Goal: Task Accomplishment & Management: Use online tool/utility

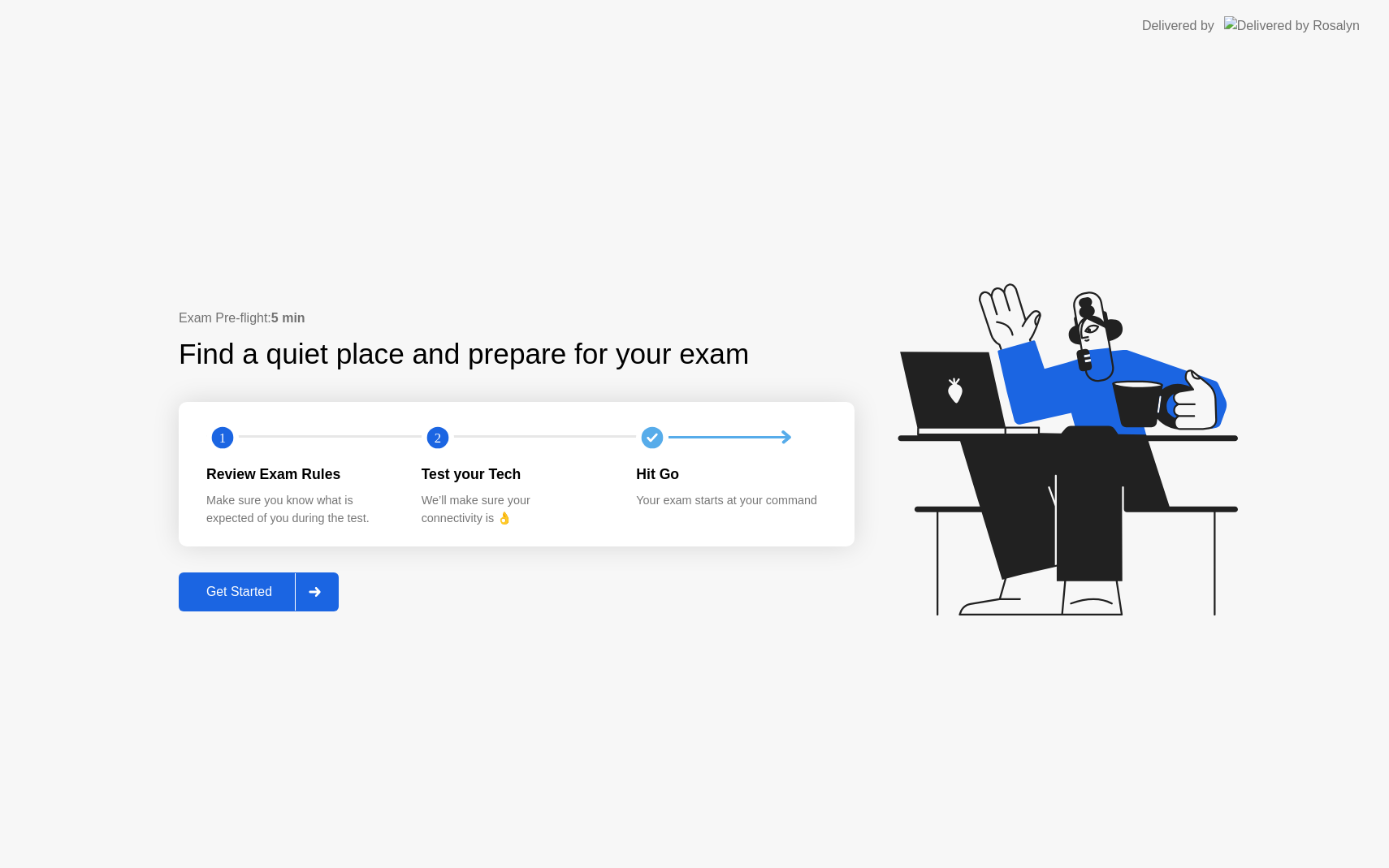
click at [275, 591] on div "Get Started" at bounding box center [239, 592] width 111 height 15
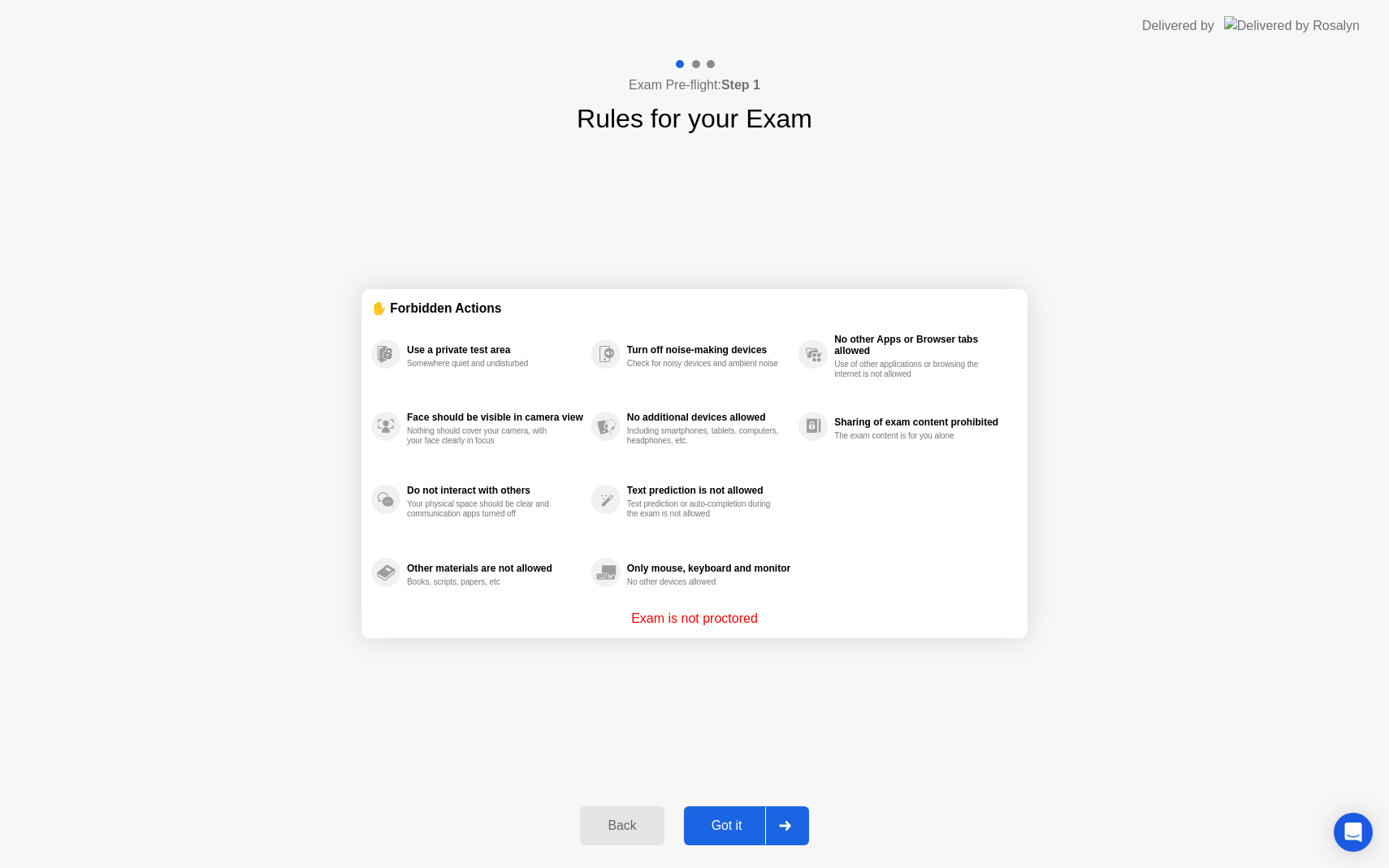
click at [728, 824] on div "Got it" at bounding box center [727, 826] width 76 height 15
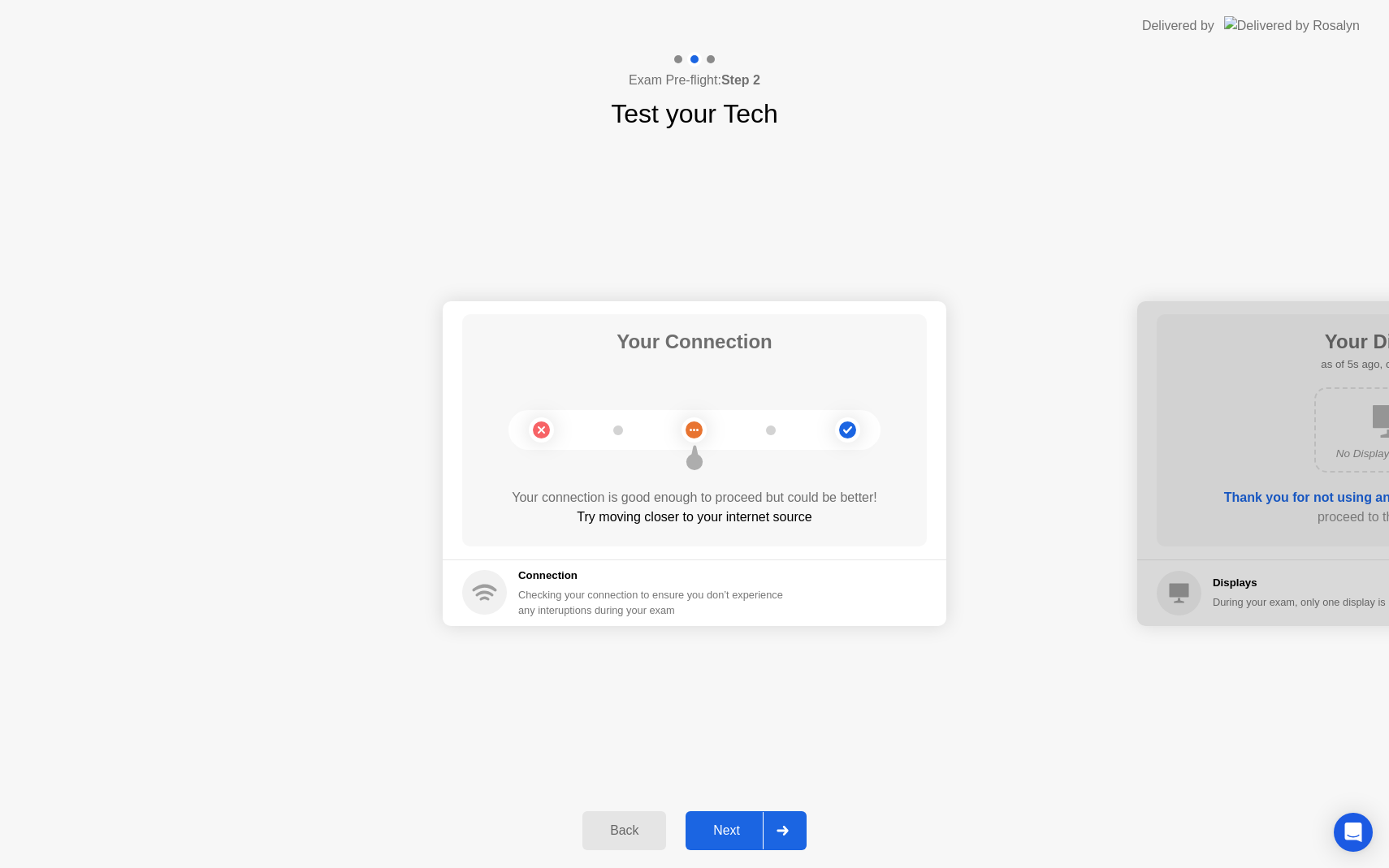
click at [731, 827] on div "Next" at bounding box center [726, 831] width 73 height 15
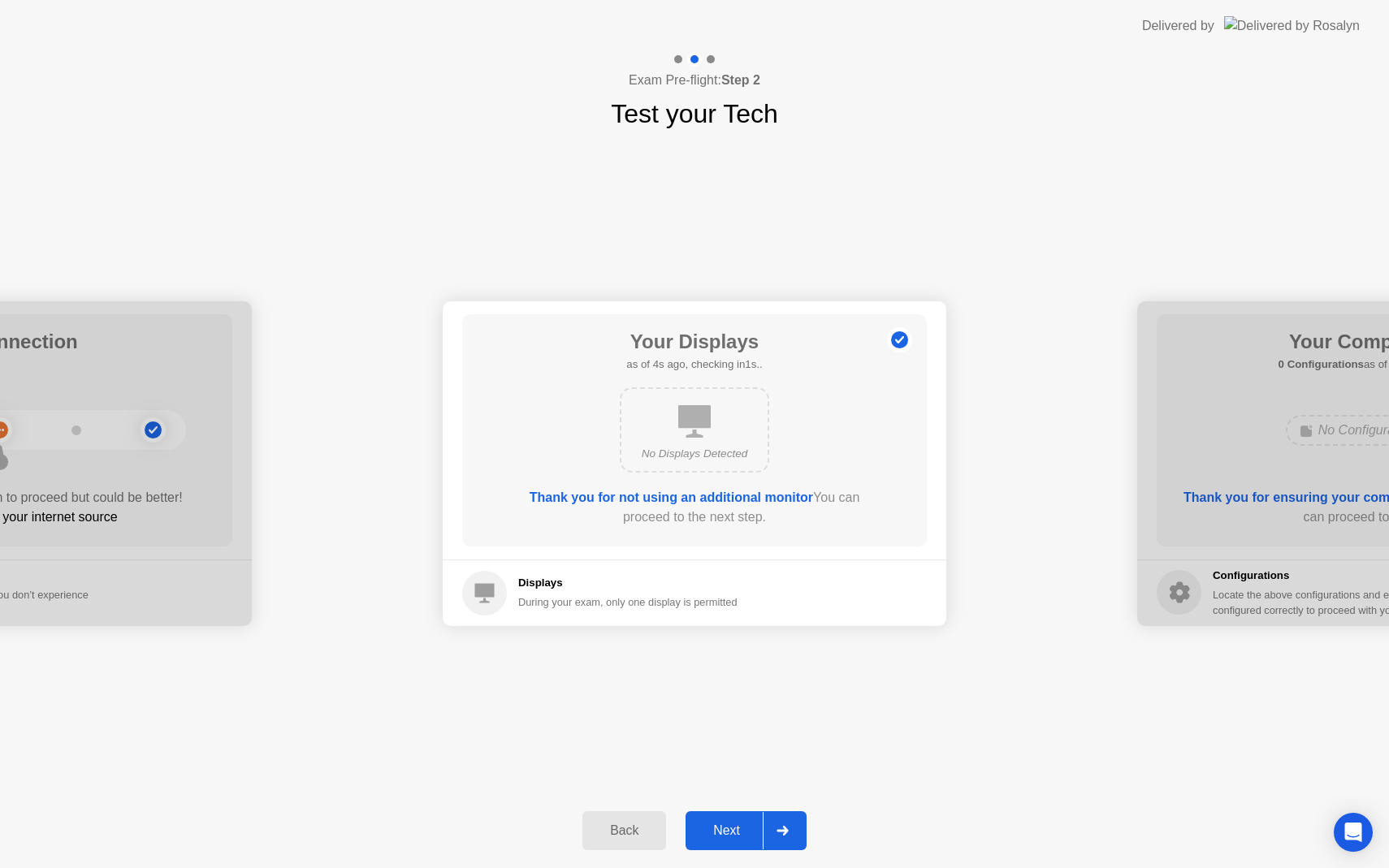
click at [723, 828] on div "Next" at bounding box center [726, 831] width 73 height 15
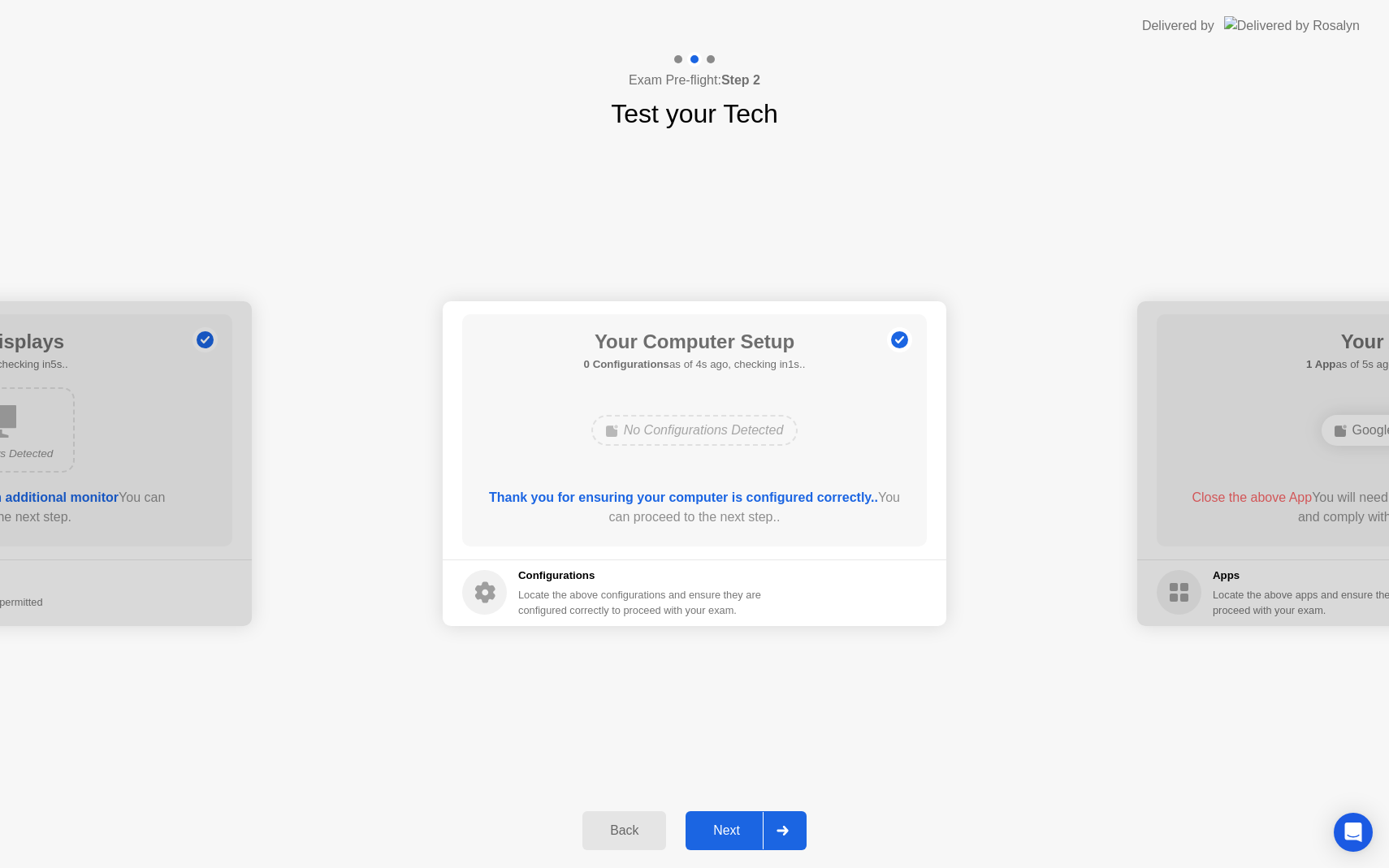
click at [728, 829] on div "Next" at bounding box center [726, 831] width 73 height 15
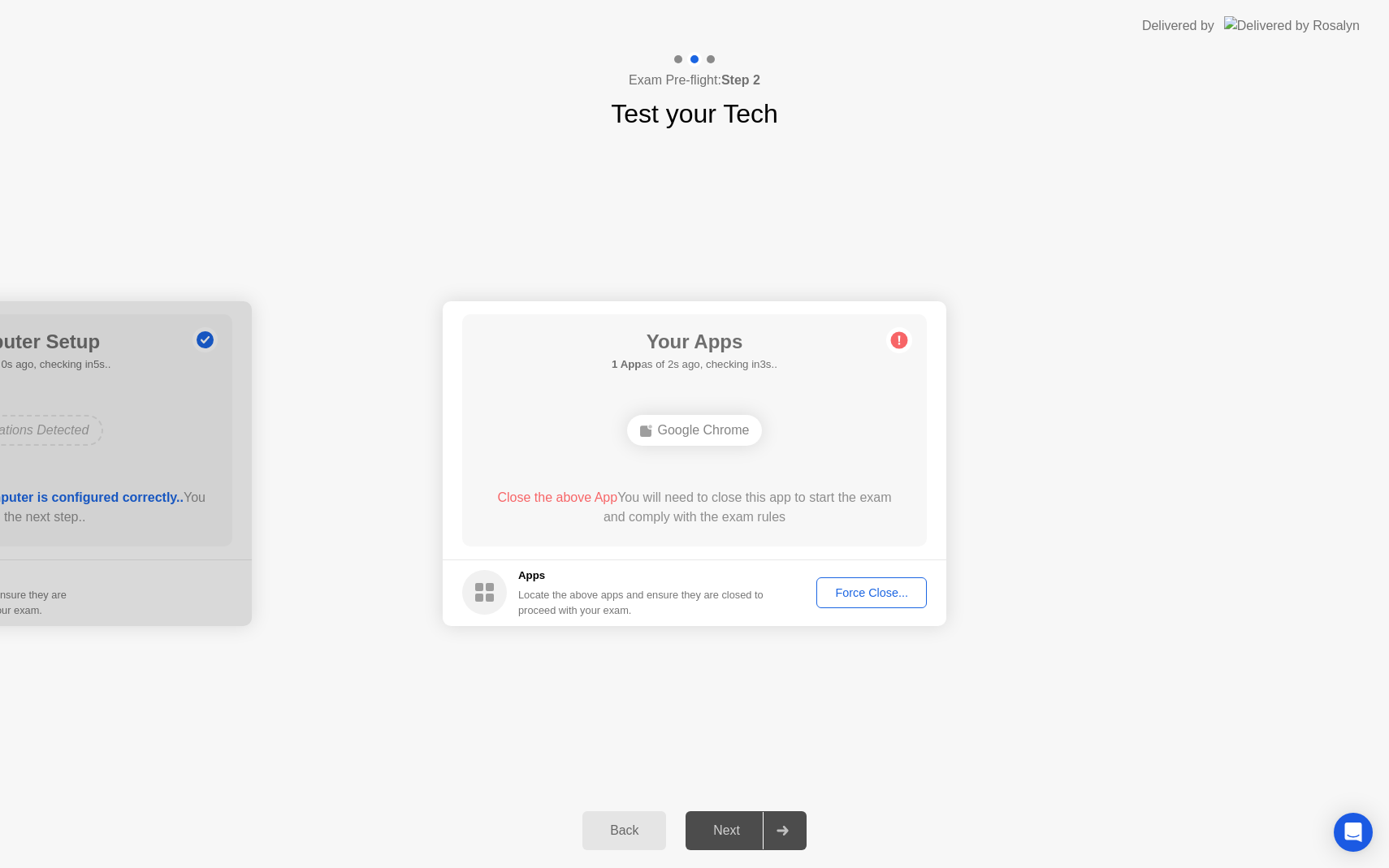
click at [866, 589] on div "Force Close..." at bounding box center [871, 593] width 99 height 13
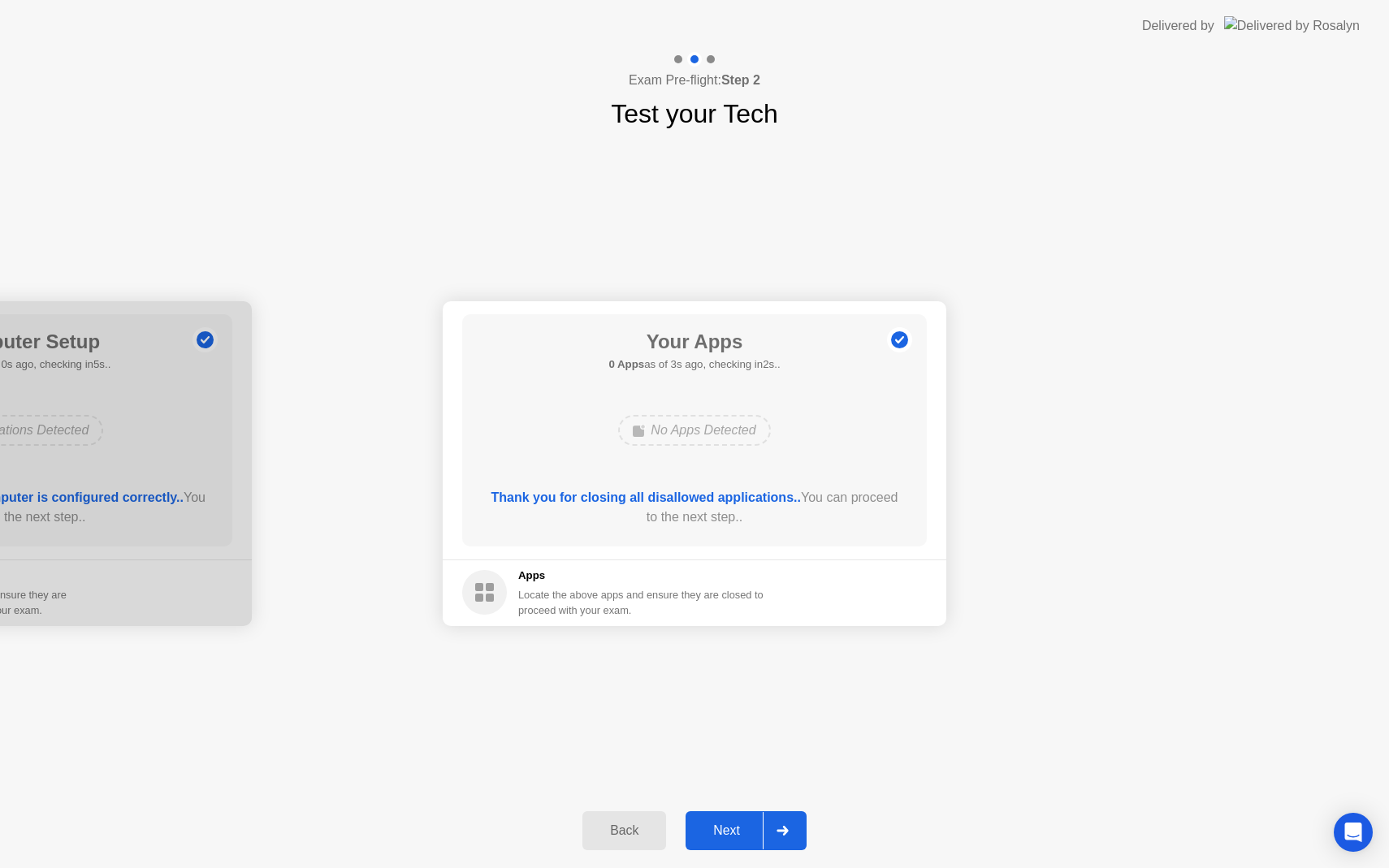
click at [729, 831] on div "Next" at bounding box center [726, 831] width 73 height 15
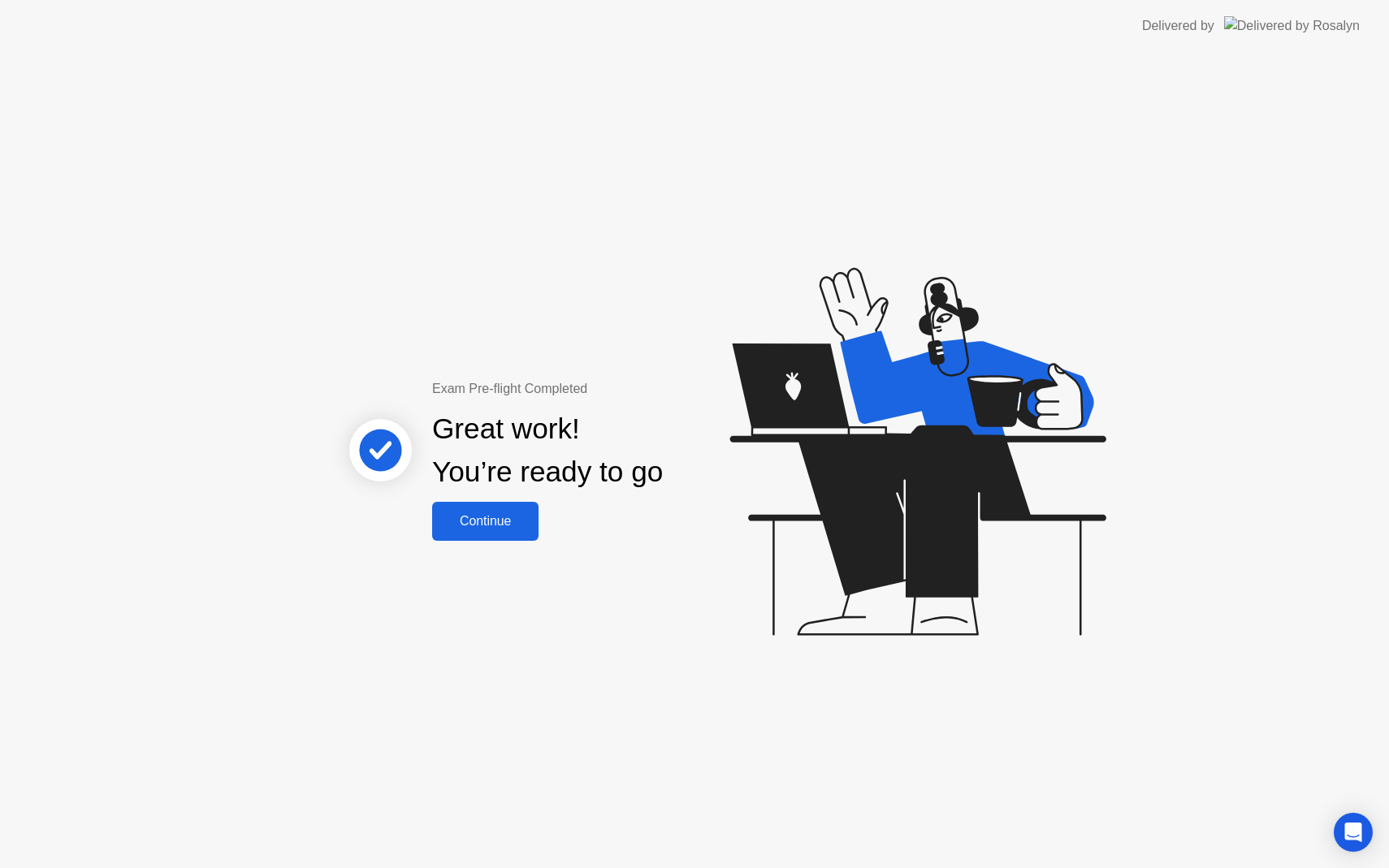
click at [486, 527] on div "Continue" at bounding box center [485, 522] width 96 height 15
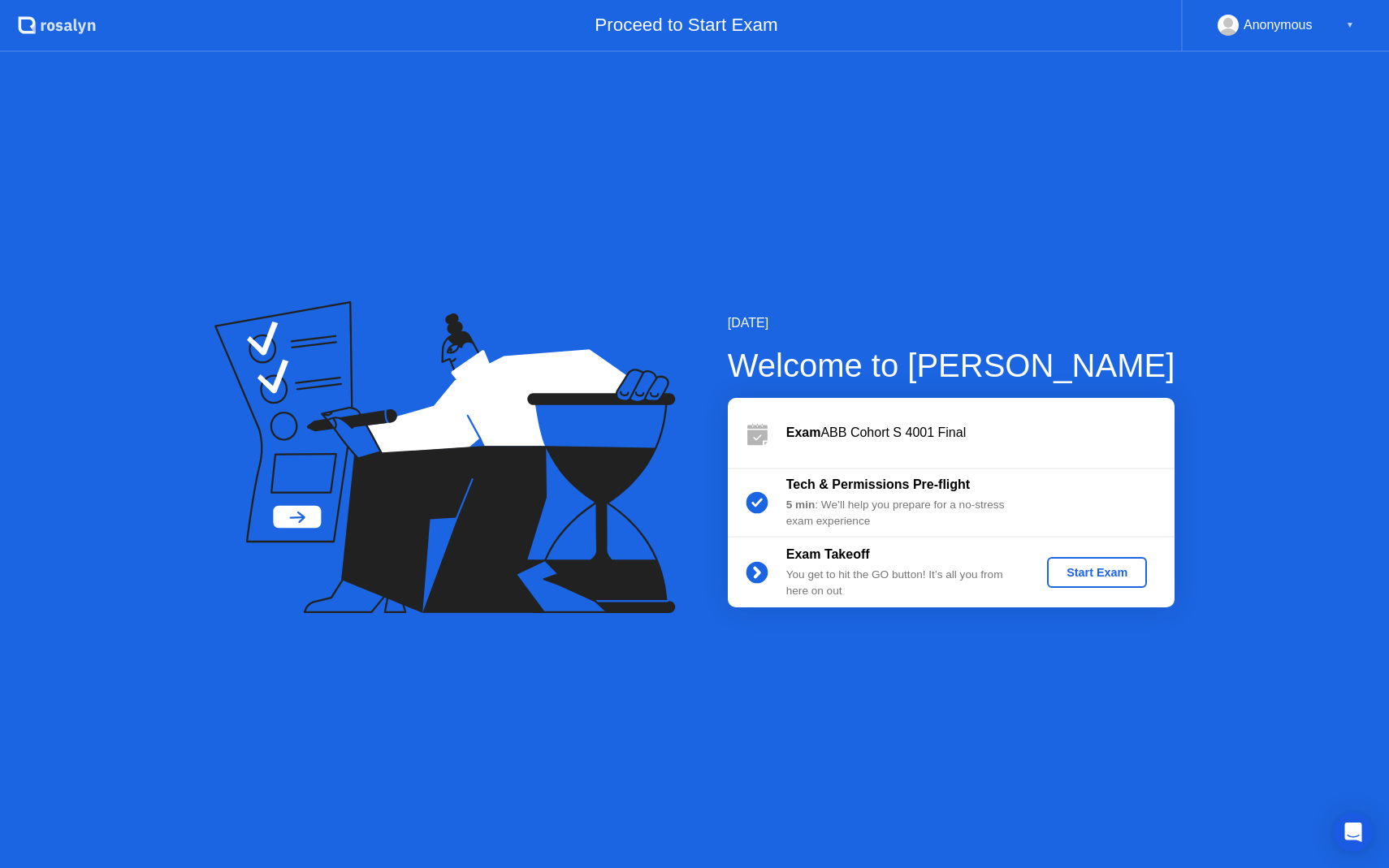
click at [1094, 574] on div "Start Exam" at bounding box center [1097, 573] width 87 height 13
